Goal: Task Accomplishment & Management: Use online tool/utility

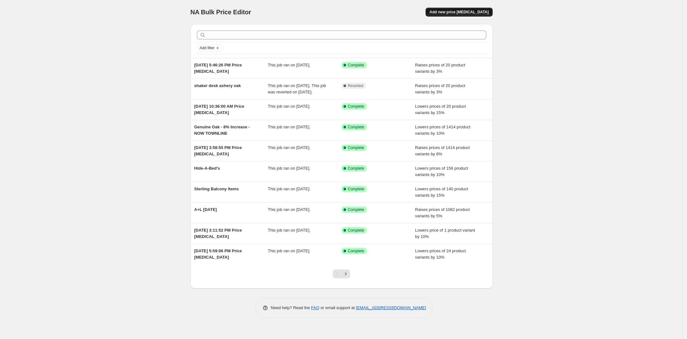
click at [454, 8] on button "Add new price [MEDICAL_DATA]" at bounding box center [459, 12] width 67 height 9
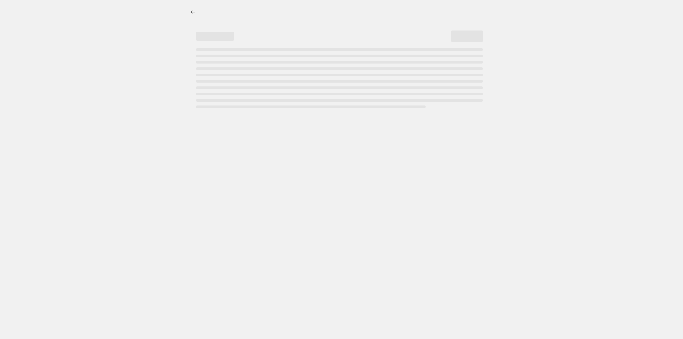
select select "percentage"
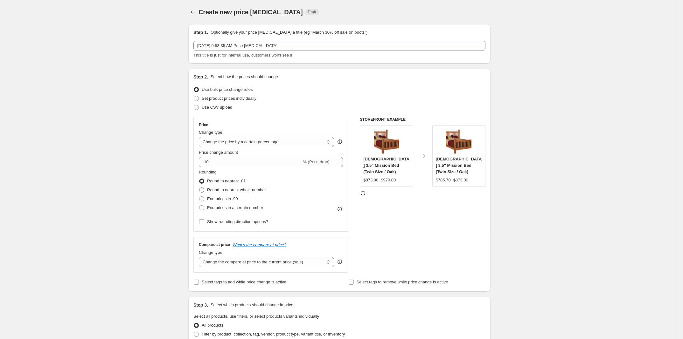
click at [240, 191] on span "Round to nearest whole number" at bounding box center [236, 190] width 59 height 5
click at [199, 188] on input "Round to nearest whole number" at bounding box center [199, 188] width 0 height 0
radio input "true"
click at [292, 264] on select "Change the compare at price to the current price (sale) Change the compare at p…" at bounding box center [266, 262] width 135 height 10
click at [402, 233] on div "STOREFRONT EXAMPLE [DEMOGRAPHIC_DATA] 3.5" Mission Bed (Twin Size / Oak) $873.0…" at bounding box center [423, 195] width 126 height 156
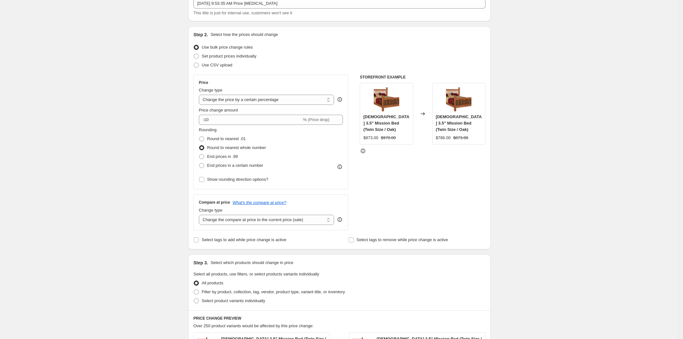
scroll to position [40, 0]
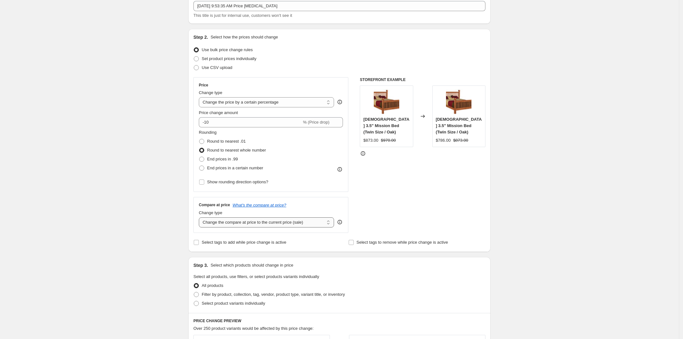
click at [301, 220] on select "Change the compare at price to the current price (sale) Change the compare at p…" at bounding box center [266, 223] width 135 height 10
drag, startPoint x: 359, startPoint y: 197, endPoint x: 359, endPoint y: 194, distance: 3.2
click at [359, 197] on div "Price Change type Change the price to a certain amount Change the price by a ce…" at bounding box center [339, 155] width 292 height 156
click at [282, 100] on select "Change the price to a certain amount Change the price by a certain amount Chang…" at bounding box center [266, 102] width 135 height 10
click at [357, 192] on div "Price Change type Change the price to a certain amount Change the price by a ce…" at bounding box center [339, 155] width 292 height 156
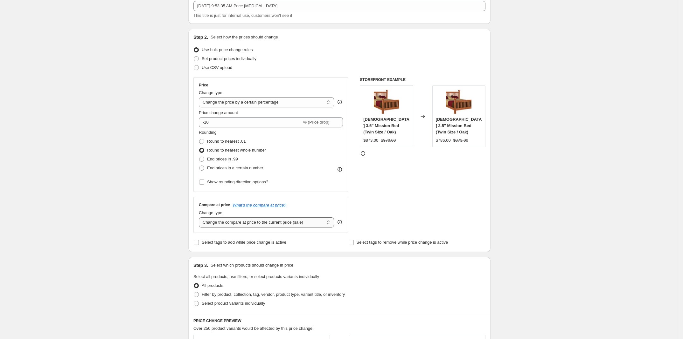
click at [311, 227] on select "Change the compare at price to the current price (sale) Change the compare at p…" at bounding box center [266, 223] width 135 height 10
click at [383, 194] on div "STOREFRONT EXAMPLE [DEMOGRAPHIC_DATA] 3.5" Mission Bed (Twin Size / Oak) $873.0…" at bounding box center [423, 155] width 126 height 156
drag, startPoint x: 243, startPoint y: 122, endPoint x: 194, endPoint y: 121, distance: 48.7
click at [194, 120] on div "Step 2. Select how the prices should change Use bulk price change rules Set pro…" at bounding box center [339, 140] width 302 height 223
type input "5"
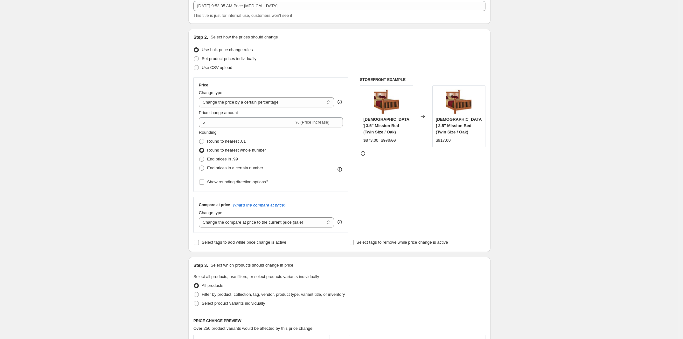
click at [344, 143] on div "Price Change type Change the price to a certain amount Change the price by a ce…" at bounding box center [270, 134] width 155 height 115
click at [290, 100] on select "Change the price to a certain amount Change the price by a certain amount Chang…" at bounding box center [266, 102] width 135 height 10
click at [201, 97] on select "Change the price to a certain amount Change the price by a certain amount Chang…" at bounding box center [266, 102] width 135 height 10
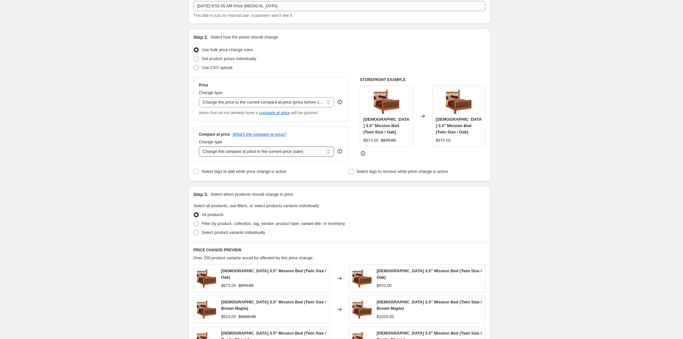
click at [290, 154] on select "Change the compare at price to the current price (sale) Change the compare at p…" at bounding box center [266, 152] width 135 height 10
click at [291, 100] on select "Change the price to a certain amount Change the price by a certain amount Chang…" at bounding box center [266, 102] width 135 height 10
select select "percentage"
click at [201, 97] on select "Change the price to a certain amount Change the price by a certain amount Chang…" at bounding box center [266, 102] width 135 height 10
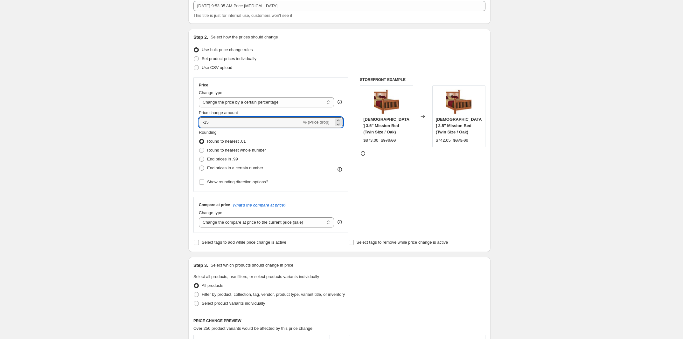
drag, startPoint x: 274, startPoint y: 121, endPoint x: 191, endPoint y: 121, distance: 82.7
click at [191, 121] on div "Step 2. Select how the prices should change Use bulk price change rules Set pro…" at bounding box center [339, 140] width 302 height 223
type input "5"
click at [333, 151] on div "Rounding Round to nearest .01 Round to nearest whole number End prices in .99 E…" at bounding box center [271, 150] width 144 height 43
click at [273, 223] on select "Change the compare at price to the current price (sale) Change the compare at p…" at bounding box center [266, 223] width 135 height 10
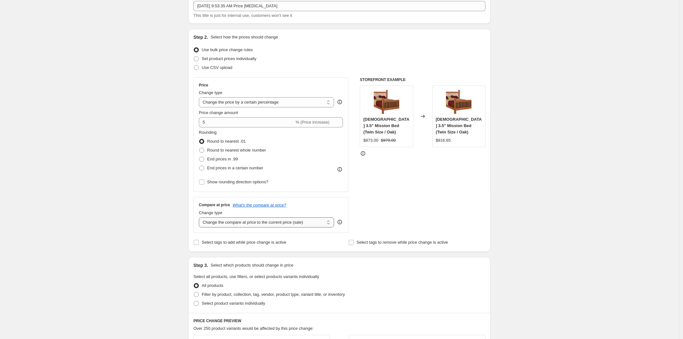
select select "by"
click at [201, 218] on select "Change the compare at price to the current price (sale) Change the compare at p…" at bounding box center [266, 223] width 135 height 10
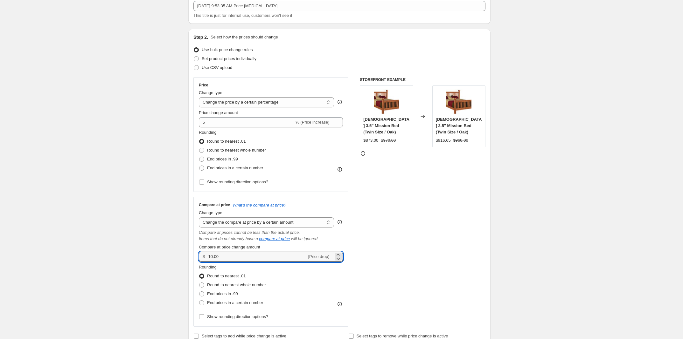
drag, startPoint x: 254, startPoint y: 260, endPoint x: 192, endPoint y: 259, distance: 61.1
click at [192, 259] on div "Step 2. Select how the prices should change Use bulk price change rules Set pro…" at bounding box center [339, 187] width 302 height 317
type input "5.00"
click at [355, 226] on div "Price Change type Change the price to a certain amount Change the price by a ce…" at bounding box center [339, 202] width 292 height 250
drag, startPoint x: 270, startPoint y: 257, endPoint x: 192, endPoint y: 256, distance: 77.9
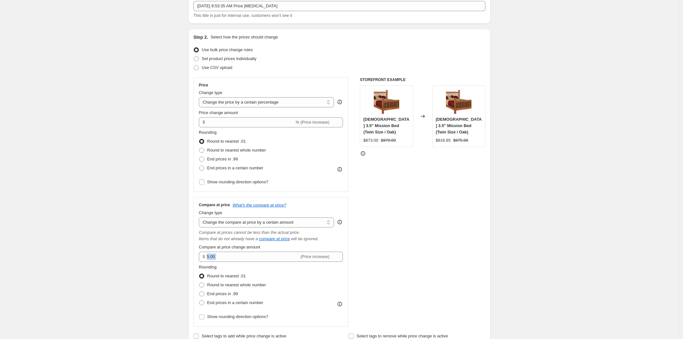
click at [192, 256] on div "Step 2. Select how the prices should change Use bulk price change rules Set pro…" at bounding box center [339, 187] width 302 height 317
click at [306, 265] on div "Rounding Round to nearest .01 Round to nearest whole number End prices in .99 E…" at bounding box center [271, 285] width 144 height 43
click at [291, 222] on select "Change the compare at price to the current price (sale) Change the compare at p…" at bounding box center [266, 223] width 135 height 10
select select "percentage"
click at [201, 218] on select "Change the compare at price to the current price (sale) Change the compare at p…" at bounding box center [266, 223] width 135 height 10
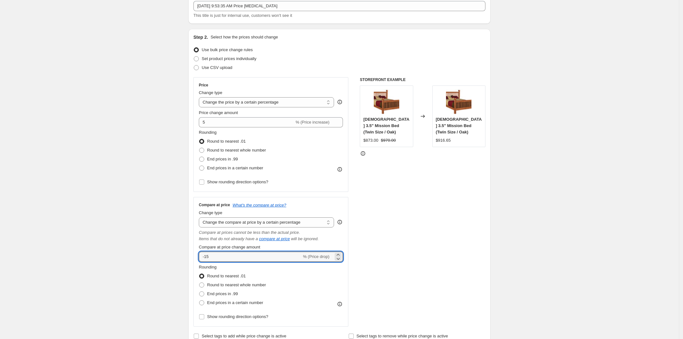
drag, startPoint x: 223, startPoint y: 257, endPoint x: 193, endPoint y: 259, distance: 30.3
click at [193, 259] on div "Step 2. Select how the prices should change Use bulk price change rules Set pro…" at bounding box center [339, 187] width 302 height 317
type input "5"
click at [346, 240] on div "Compare at price What's the compare at price? Change type Change the compare at…" at bounding box center [270, 262] width 155 height 130
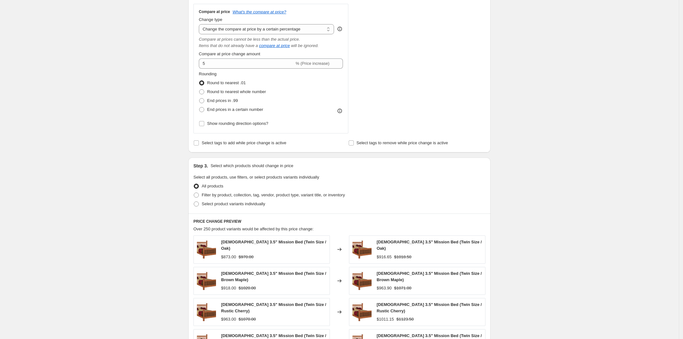
scroll to position [278, 0]
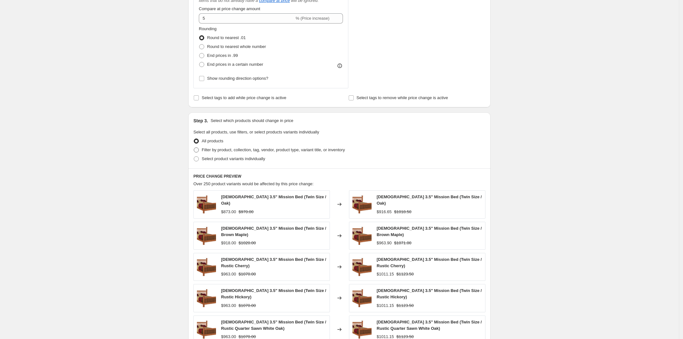
click at [196, 148] on span at bounding box center [196, 150] width 5 height 5
click at [194, 148] on input "Filter by product, collection, tag, vendor, product type, variant title, or inv…" at bounding box center [194, 148] width 0 height 0
radio input "true"
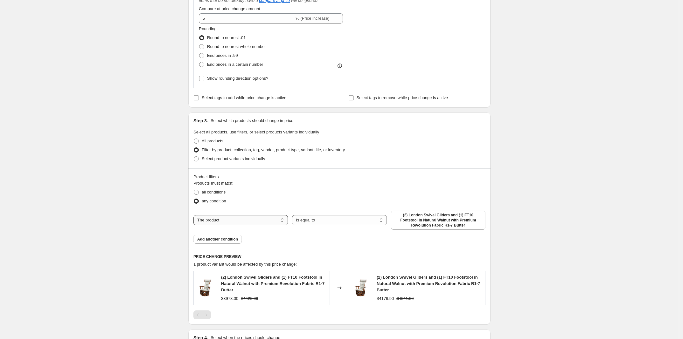
click at [256, 223] on select "The product The product's collection The product's tag The product's vendor The…" at bounding box center [240, 220] width 94 height 10
select select "collection"
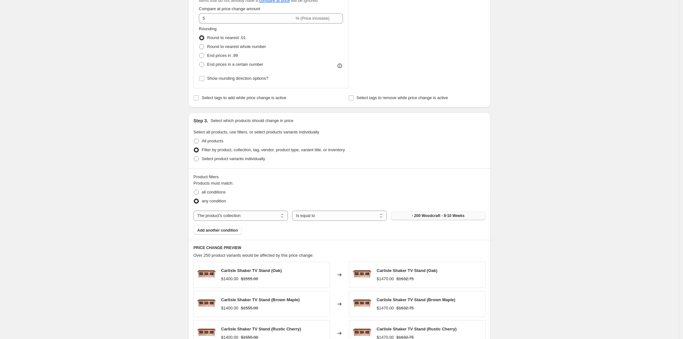
click at [410, 213] on button "- 200 Woodcraft - 8-10 Weeks" at bounding box center [438, 216] width 94 height 9
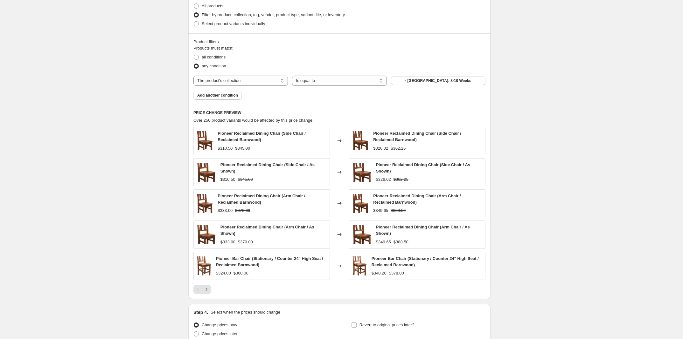
scroll to position [473, 0]
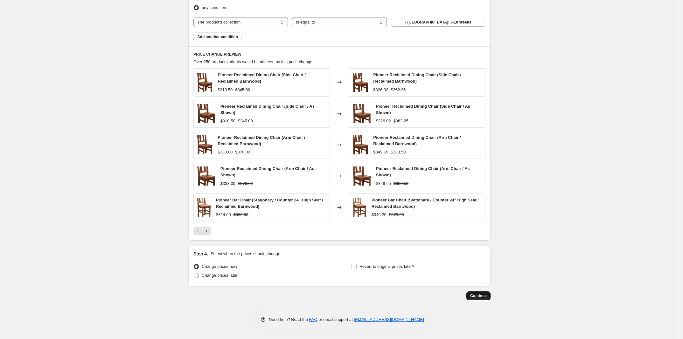
click at [479, 294] on span "Continue" at bounding box center [478, 296] width 17 height 5
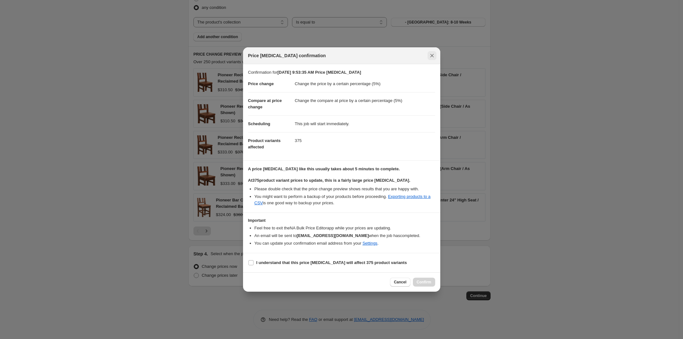
click at [432, 53] on icon "Close" at bounding box center [432, 55] width 6 height 6
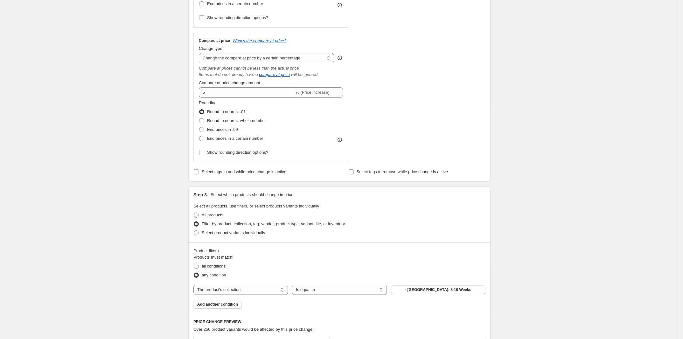
scroll to position [0, 0]
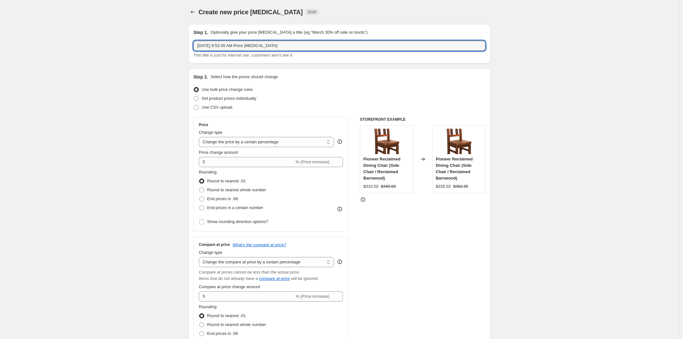
drag, startPoint x: 287, startPoint y: 43, endPoint x: 192, endPoint y: 44, distance: 94.8
click at [192, 44] on div "Step 1. Optionally give your price [MEDICAL_DATA] a title (eg "March 30% off sa…" at bounding box center [339, 43] width 302 height 39
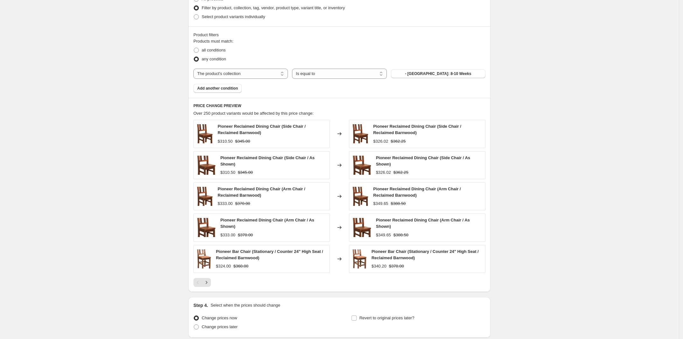
scroll to position [473, 0]
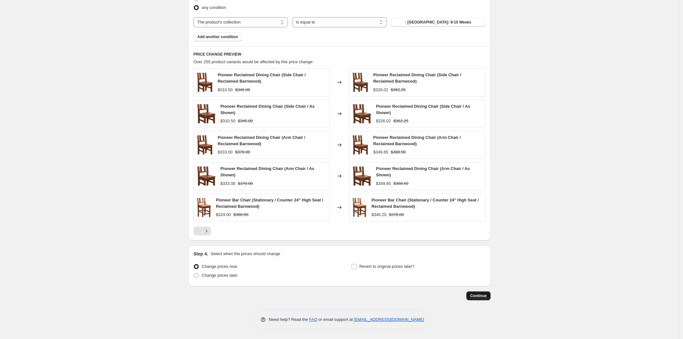
type input "meadowview wood craft 5% UP Charge"
click at [484, 297] on span "Continue" at bounding box center [478, 296] width 17 height 5
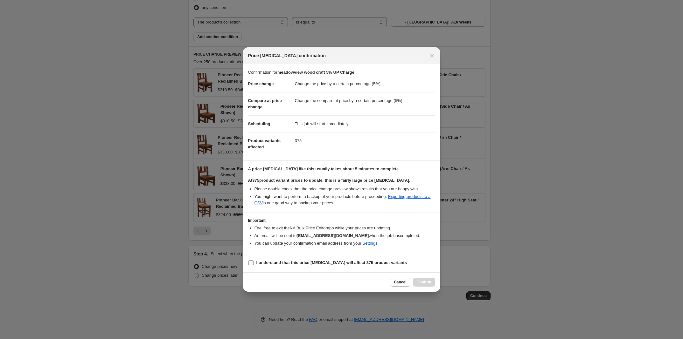
click at [252, 265] on input "I understand that this price [MEDICAL_DATA] will affect 375 product variants" at bounding box center [250, 263] width 5 height 5
checkbox input "true"
click at [425, 280] on span "Confirm" at bounding box center [424, 282] width 15 height 5
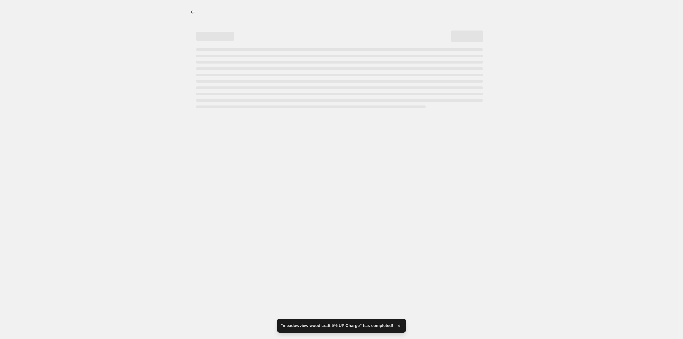
select select "percentage"
select select "collection"
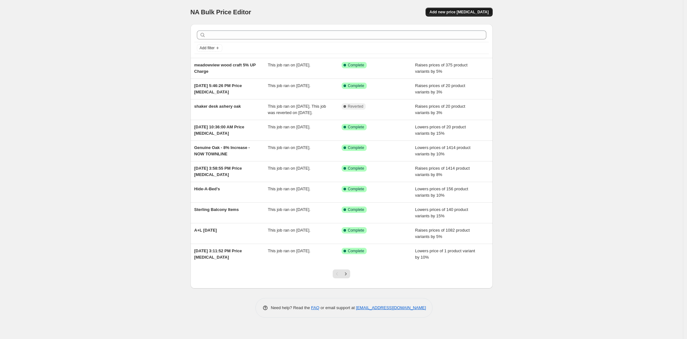
click at [449, 10] on span "Add new price [MEDICAL_DATA]" at bounding box center [458, 12] width 59 height 5
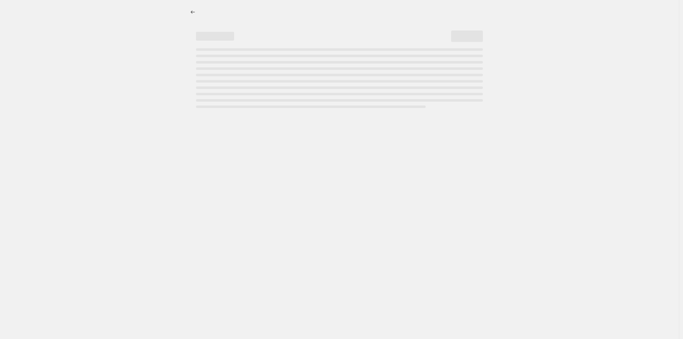
select select "percentage"
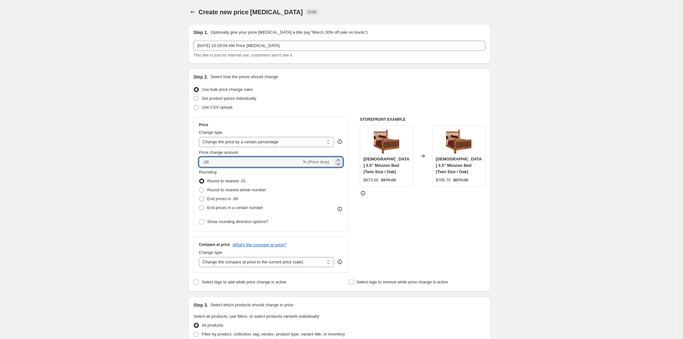
drag, startPoint x: 233, startPoint y: 161, endPoint x: 190, endPoint y: 159, distance: 43.3
click at [190, 159] on div "Step 2. Select how the prices should change Use bulk price change rules Set pro…" at bounding box center [339, 180] width 302 height 223
type input "-5"
type input "-10"
click at [345, 191] on div "Price Change type Change the price to a certain amount Change the price by a ce…" at bounding box center [270, 174] width 155 height 115
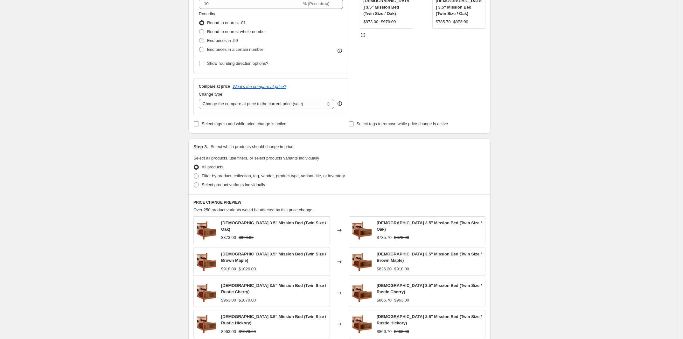
scroll to position [159, 0]
click at [233, 177] on span "Filter by product, collection, tag, vendor, product type, variant title, or inv…" at bounding box center [273, 175] width 143 height 5
click at [194, 173] on input "Filter by product, collection, tag, vendor, product type, variant title, or inv…" at bounding box center [194, 173] width 0 height 0
radio input "true"
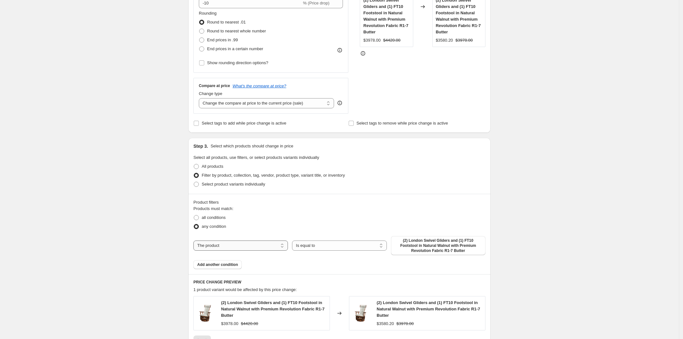
click at [233, 243] on select "The product The product's collection The product's tag The product's vendor The…" at bounding box center [240, 246] width 94 height 10
select select "collection"
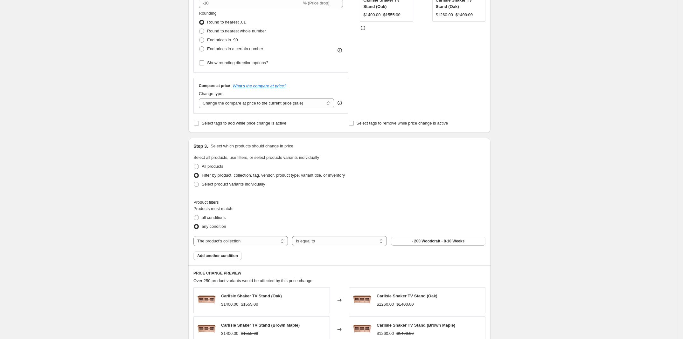
click at [422, 243] on span "- 200 Woodcraft - 8-10 Weeks" at bounding box center [438, 241] width 53 height 5
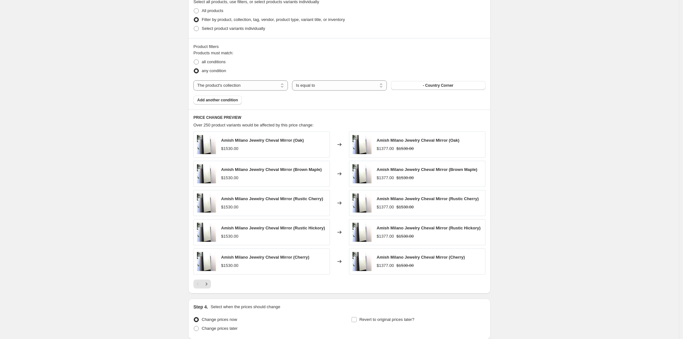
scroll to position [369, 0]
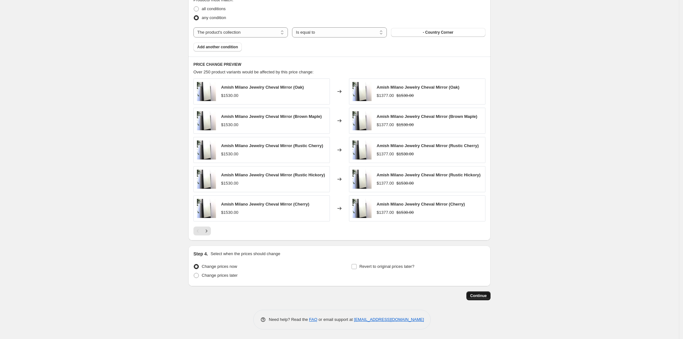
click at [478, 296] on span "Continue" at bounding box center [478, 296] width 17 height 5
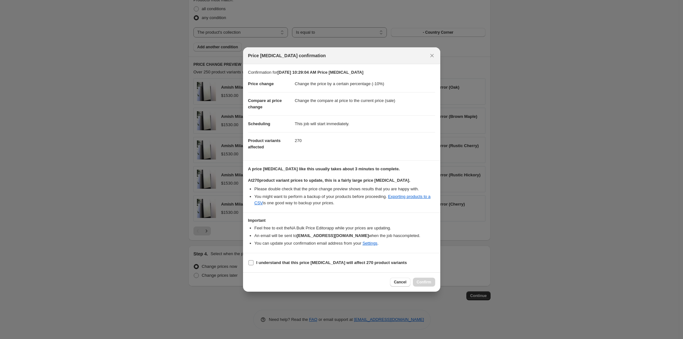
click at [268, 264] on b "I understand that this price change job will affect 270 product variants" at bounding box center [331, 263] width 150 height 5
click at [254, 264] on input "I understand that this price change job will affect 270 product variants" at bounding box center [250, 263] width 5 height 5
checkbox input "true"
click at [398, 281] on span "Cancel" at bounding box center [400, 282] width 12 height 5
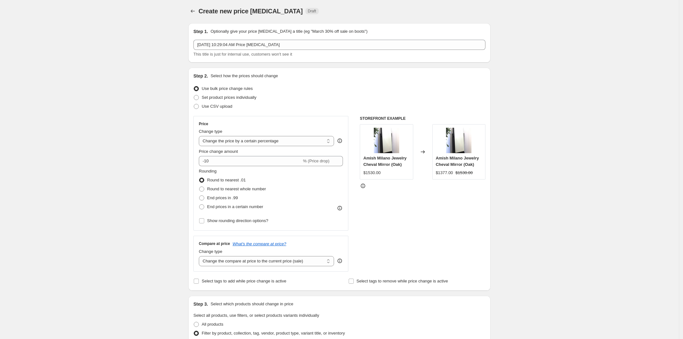
scroll to position [0, 0]
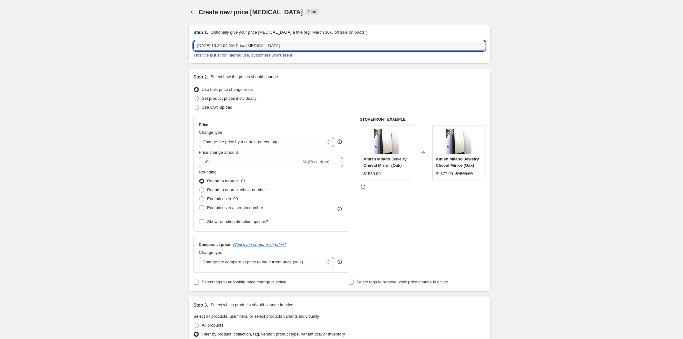
drag, startPoint x: 290, startPoint y: 48, endPoint x: 180, endPoint y: 46, distance: 109.4
type input "Country Corner - 10% Discount at 27 Products"
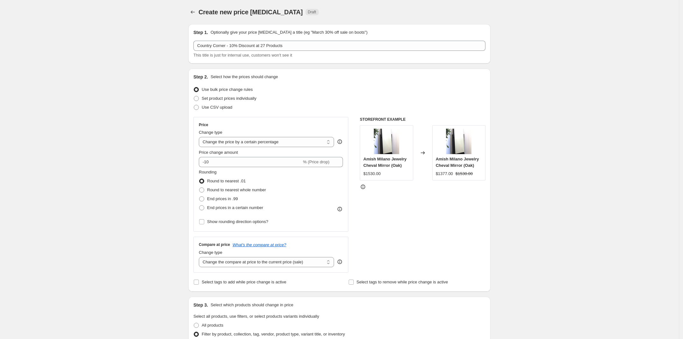
click at [442, 236] on div "STOREFRONT EXAMPLE Amish Milano Jewelry Cheval Mirror (Oak) $1530.00 Changed to…" at bounding box center [423, 195] width 126 height 156
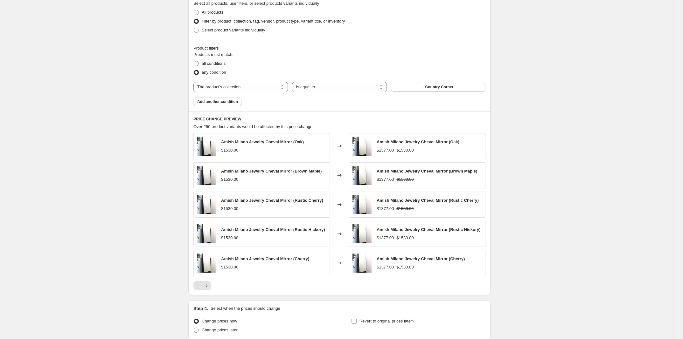
scroll to position [369, 0]
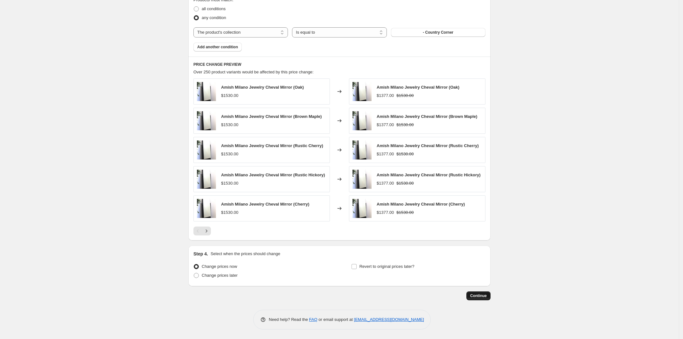
click at [478, 297] on span "Continue" at bounding box center [478, 296] width 17 height 5
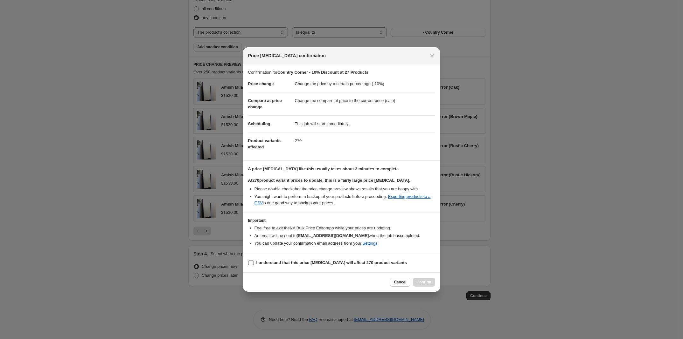
click at [248, 262] on span ":r24:" at bounding box center [251, 263] width 6 height 6
click at [248, 262] on input "I understand that this price change job will affect 270 product variants" at bounding box center [250, 263] width 5 height 5
checkbox input "true"
click at [422, 282] on span "Confirm" at bounding box center [424, 282] width 15 height 5
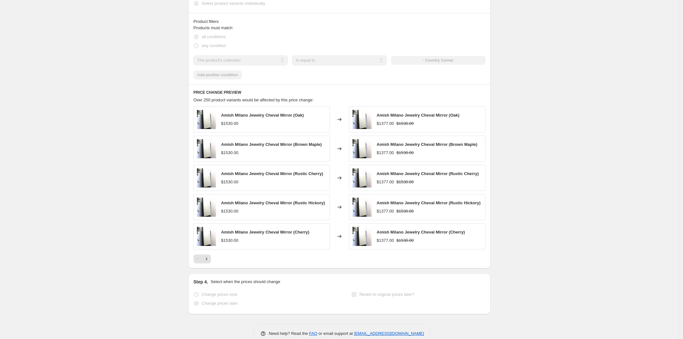
scroll to position [386, 0]
select select "percentage"
select select "collection"
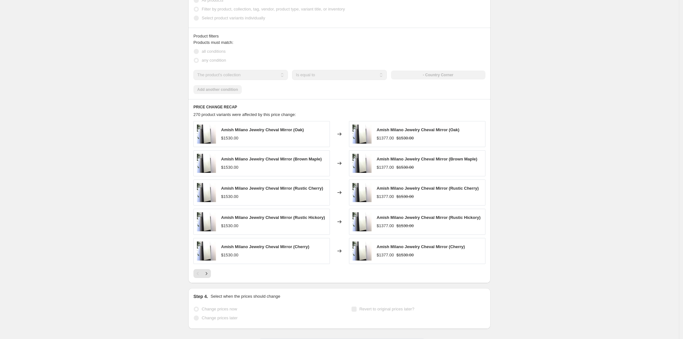
scroll to position [0, 0]
